Goal: Information Seeking & Learning: Learn about a topic

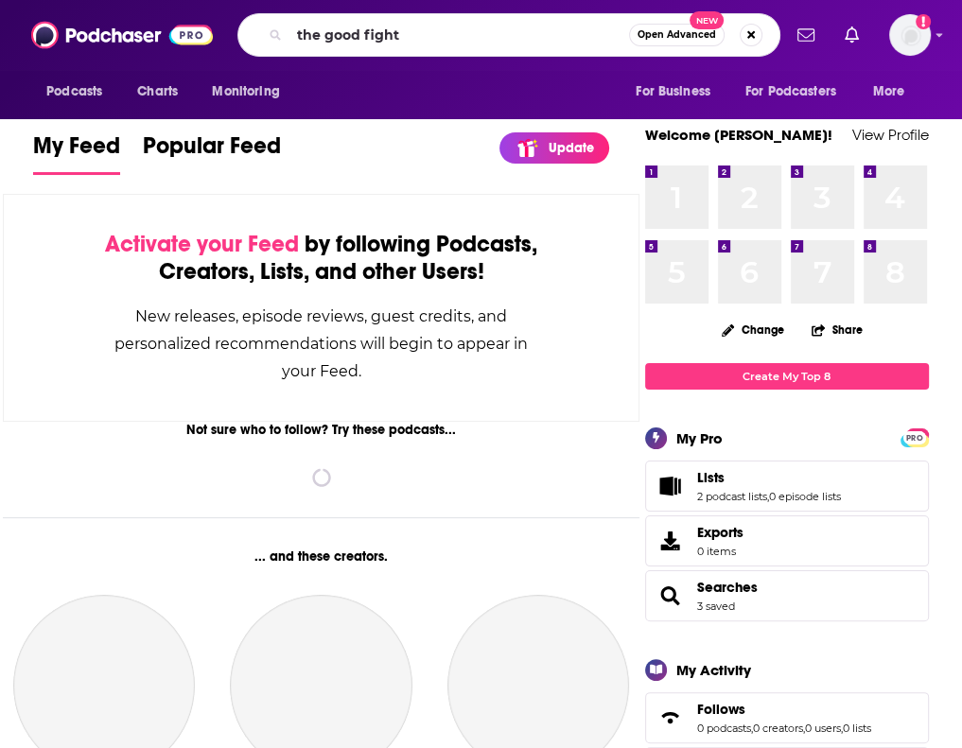
type input "the good fight"
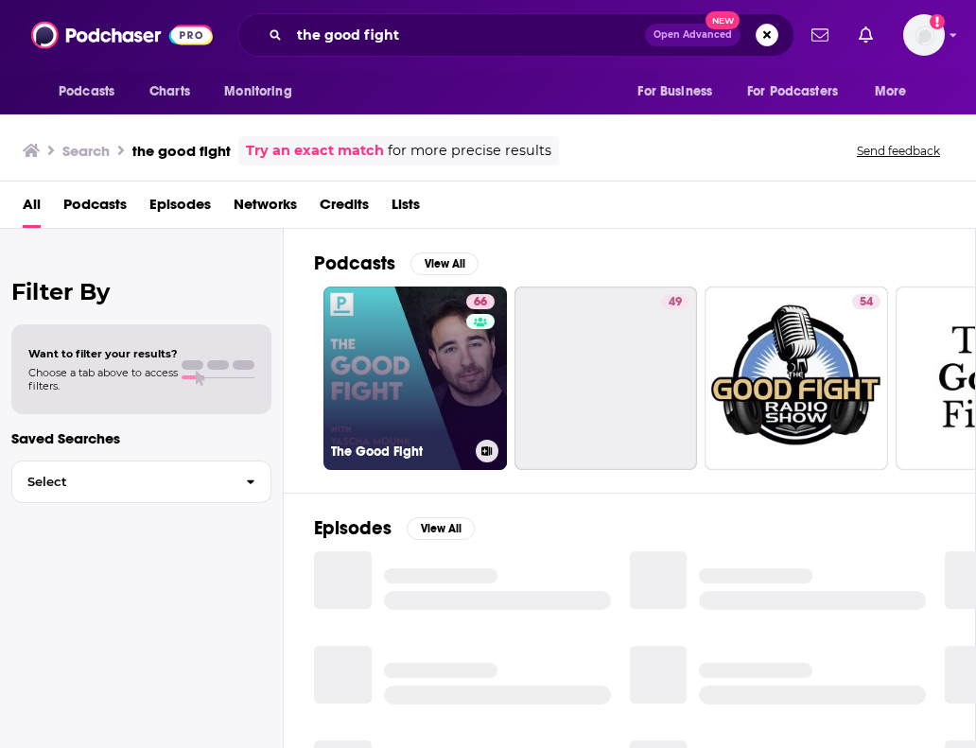
click at [385, 366] on link "66 The Good Fight" at bounding box center [414, 378] width 183 height 183
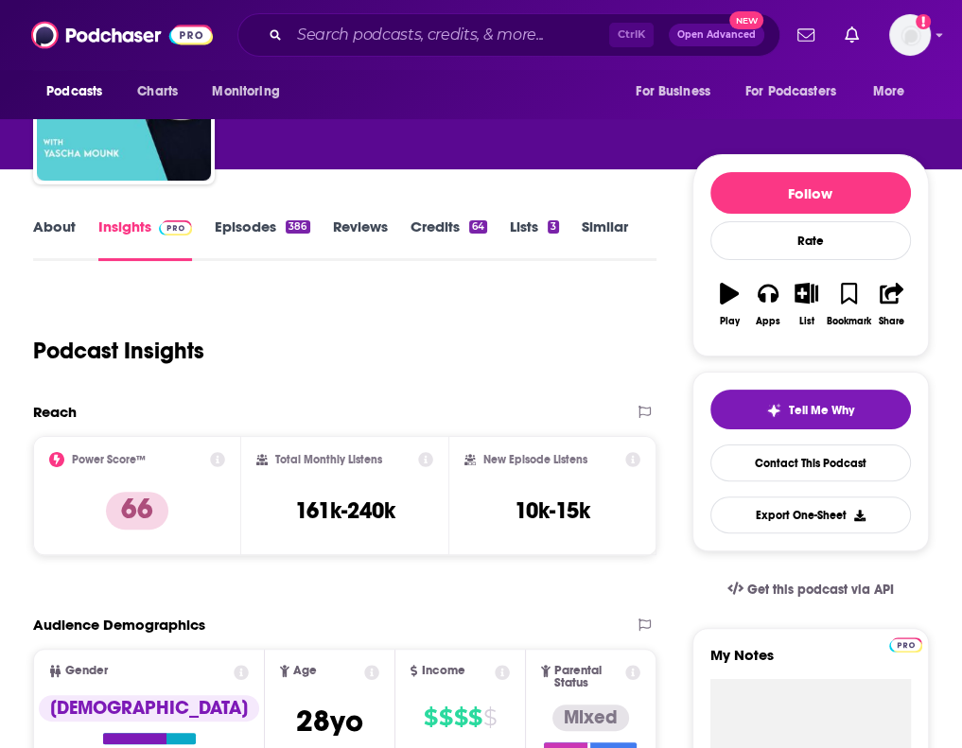
scroll to position [117, 0]
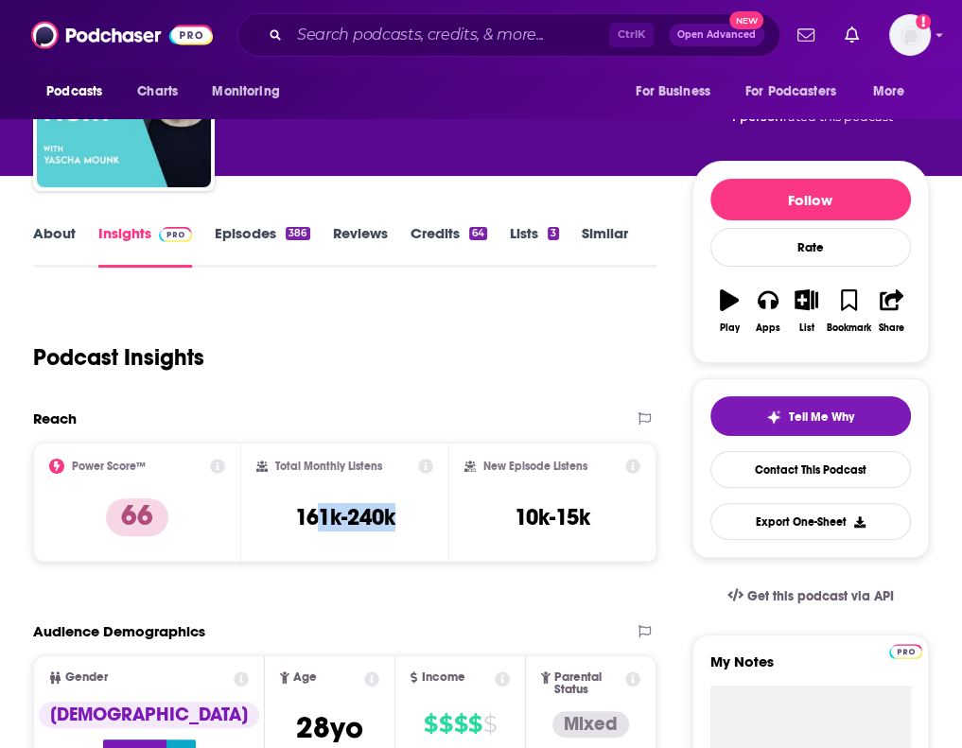
drag, startPoint x: 319, startPoint y: 512, endPoint x: 416, endPoint y: 573, distance: 115.2
click at [416, 562] on div "Total Monthly Listens 161k-240k" at bounding box center [345, 502] width 208 height 119
